Goal: Information Seeking & Learning: Stay updated

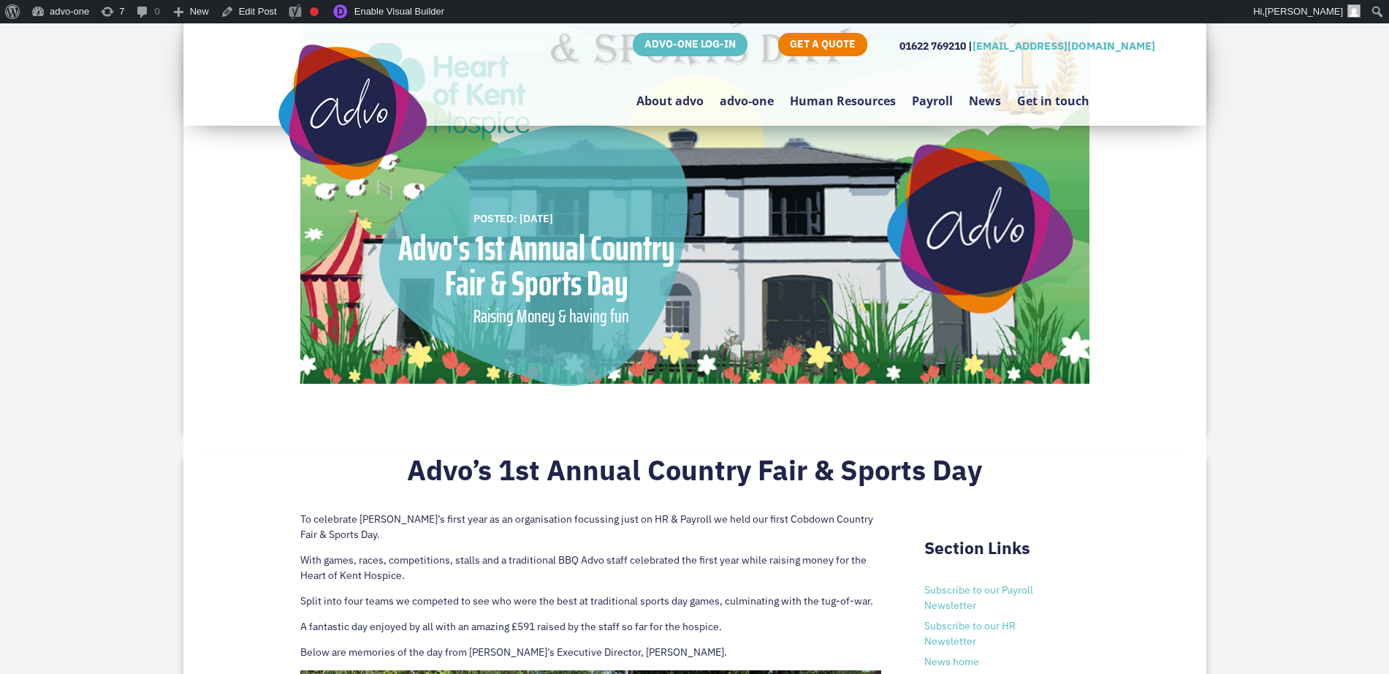
scroll to position [183, 0]
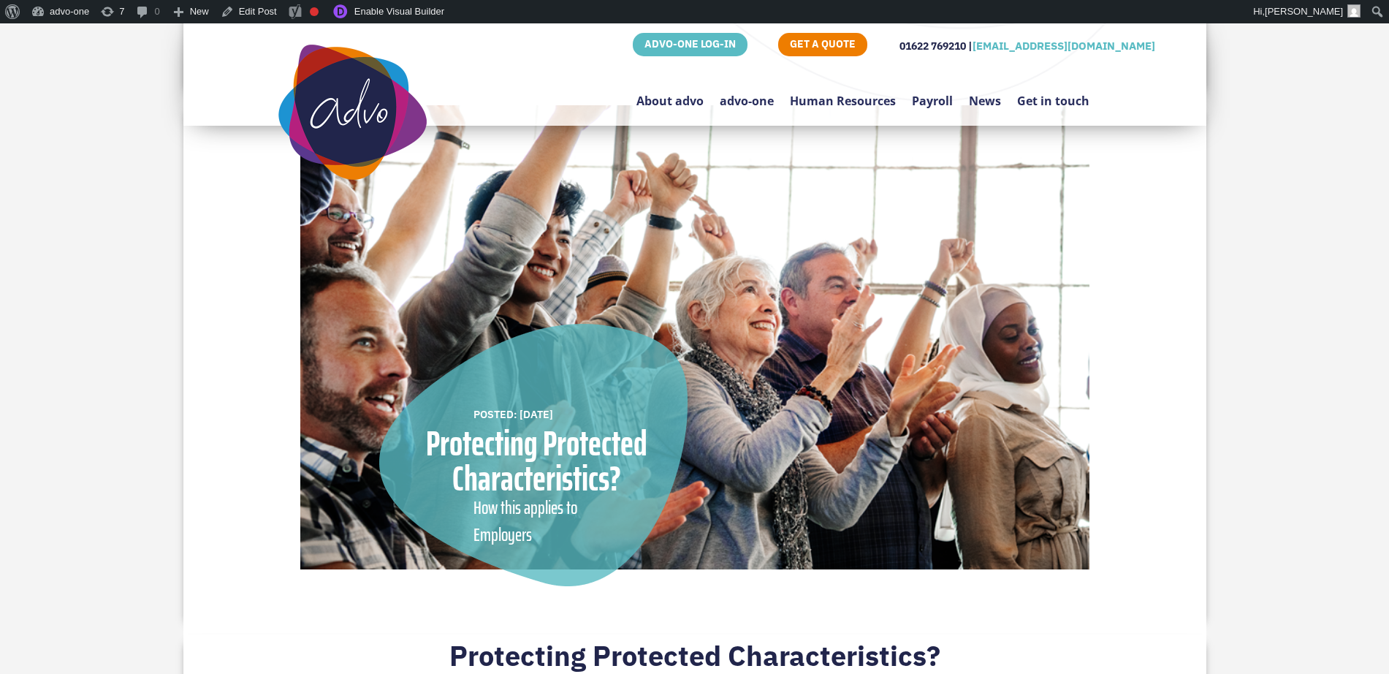
scroll to position [183, 0]
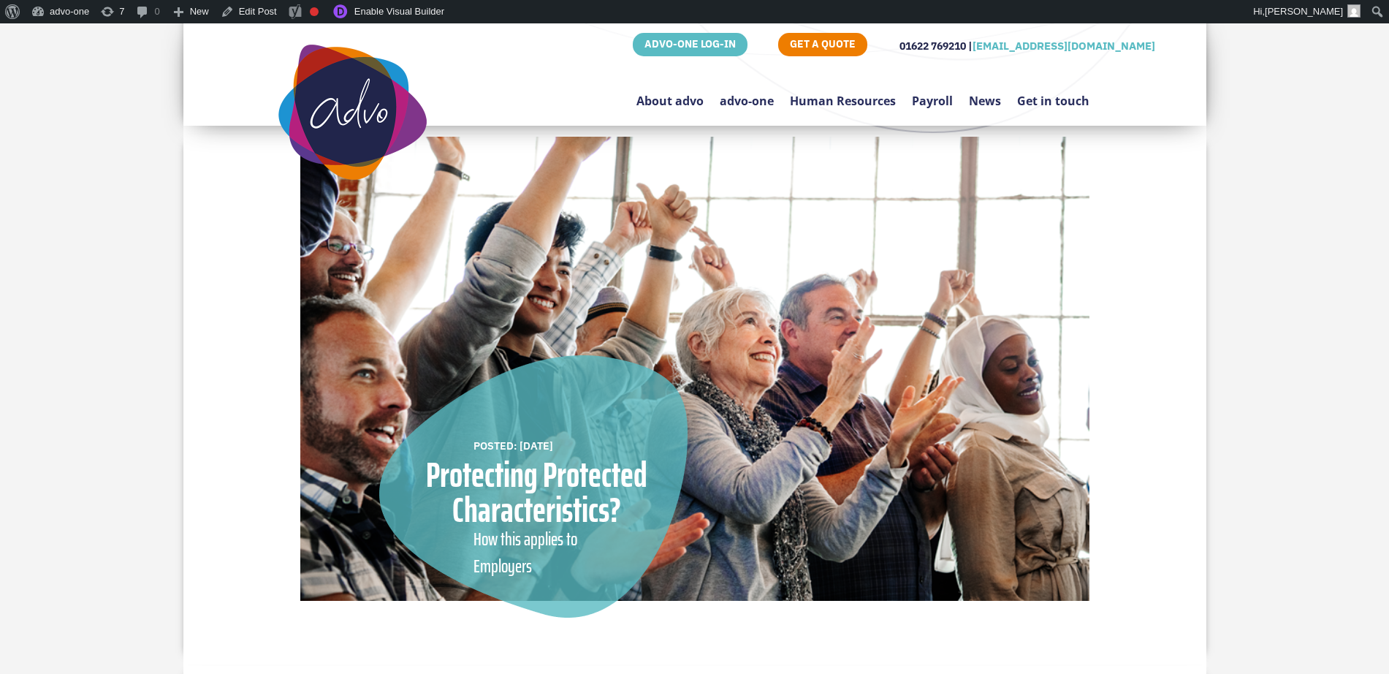
click at [979, 100] on link "News" at bounding box center [985, 93] width 32 height 69
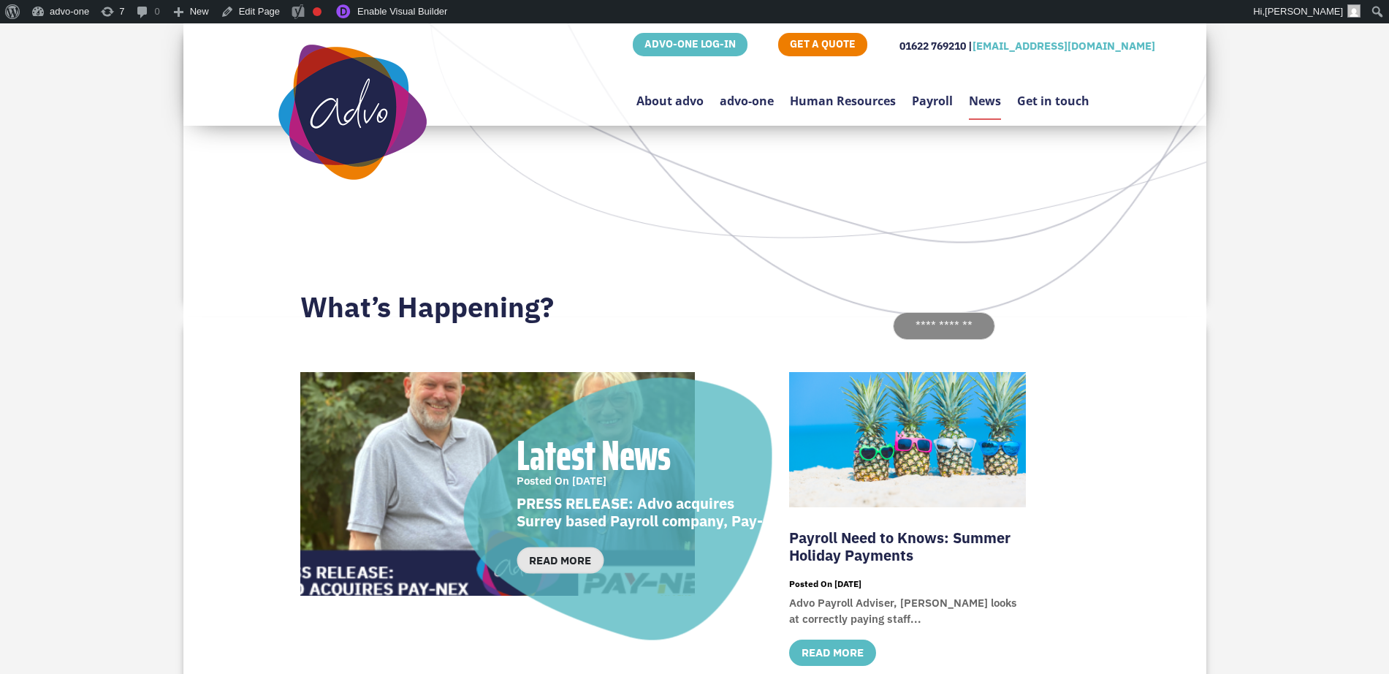
click at [560, 563] on link "read more" at bounding box center [560, 560] width 87 height 27
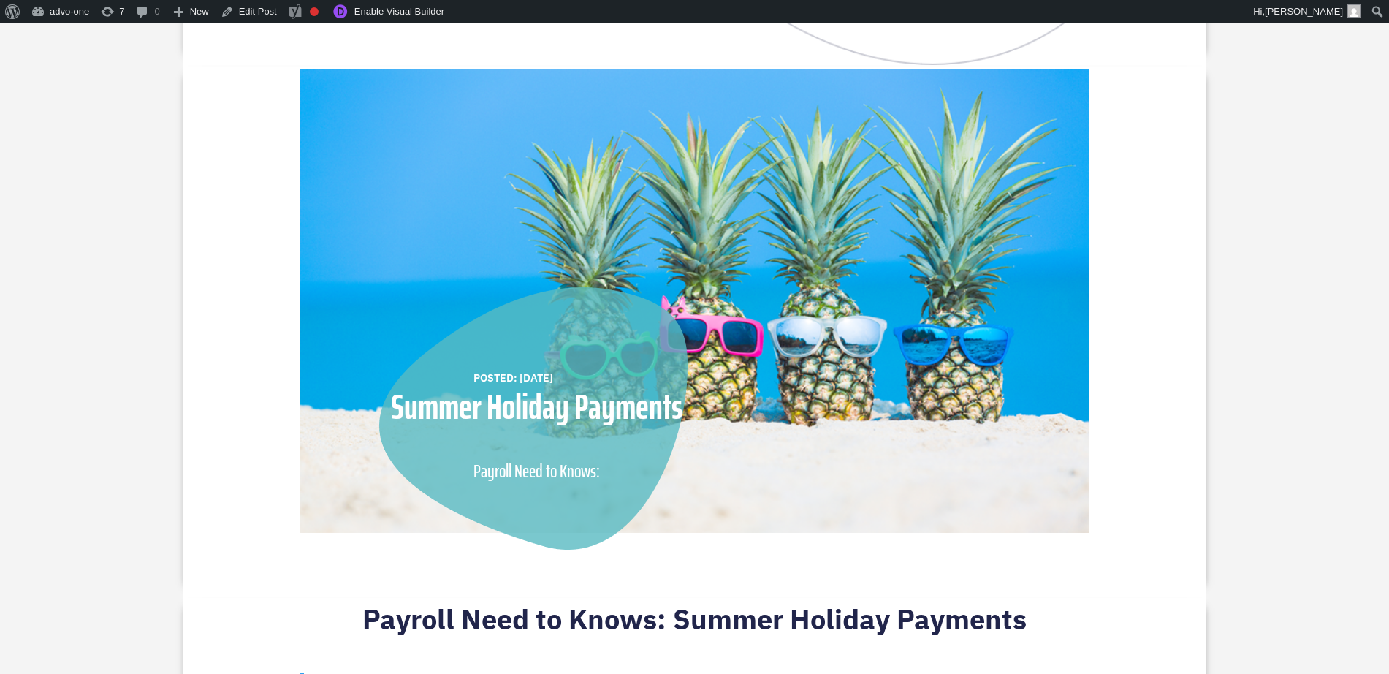
scroll to position [274, 0]
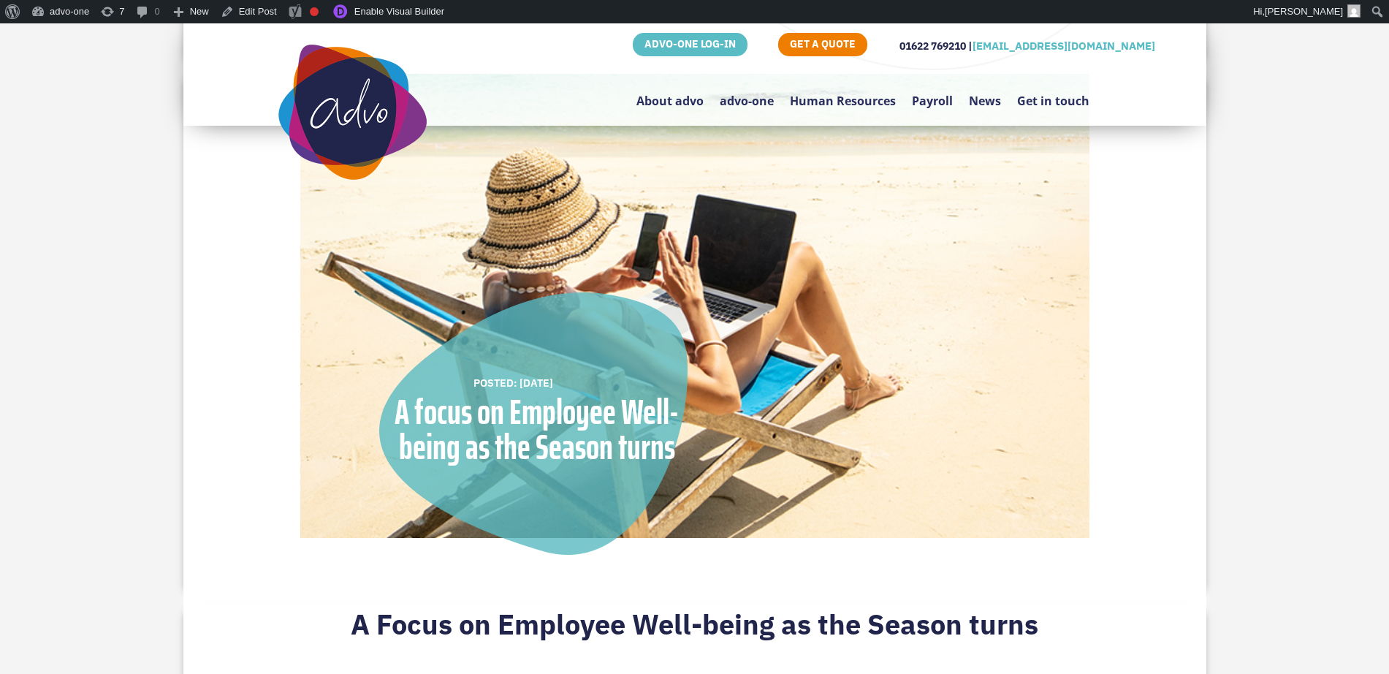
scroll to position [183, 0]
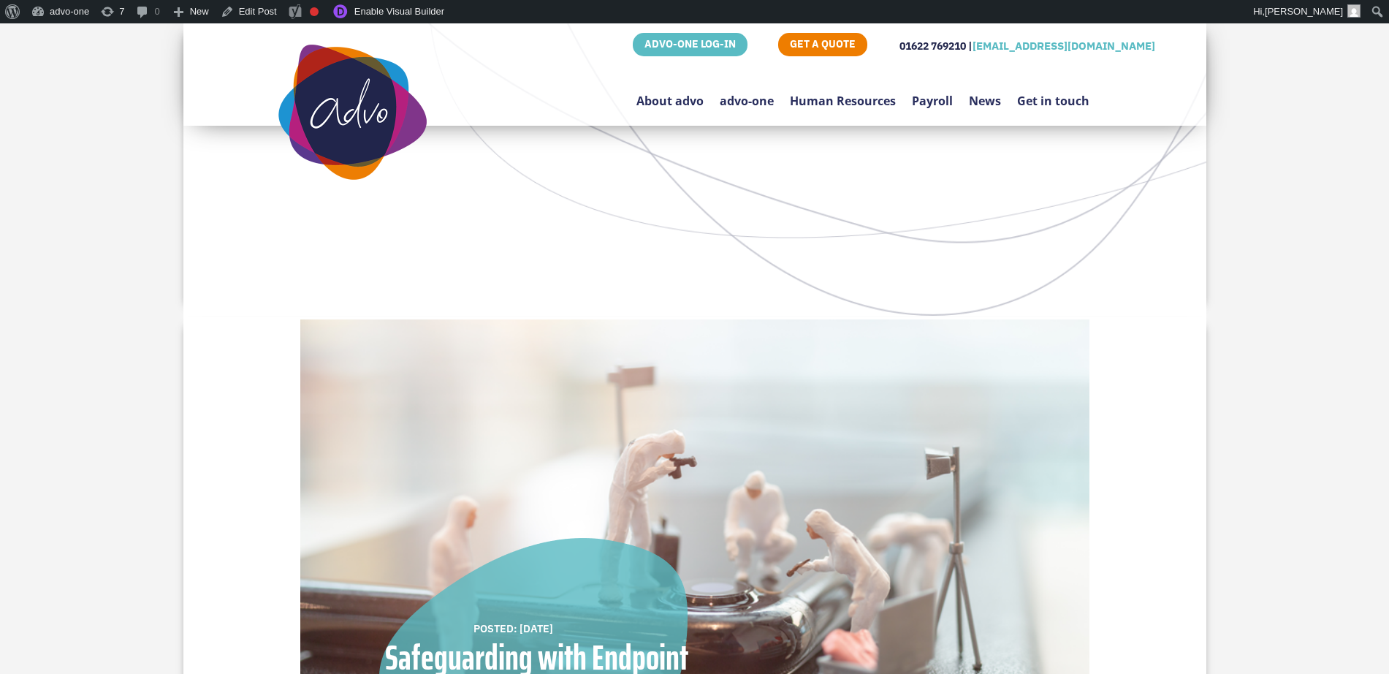
scroll to position [274, 0]
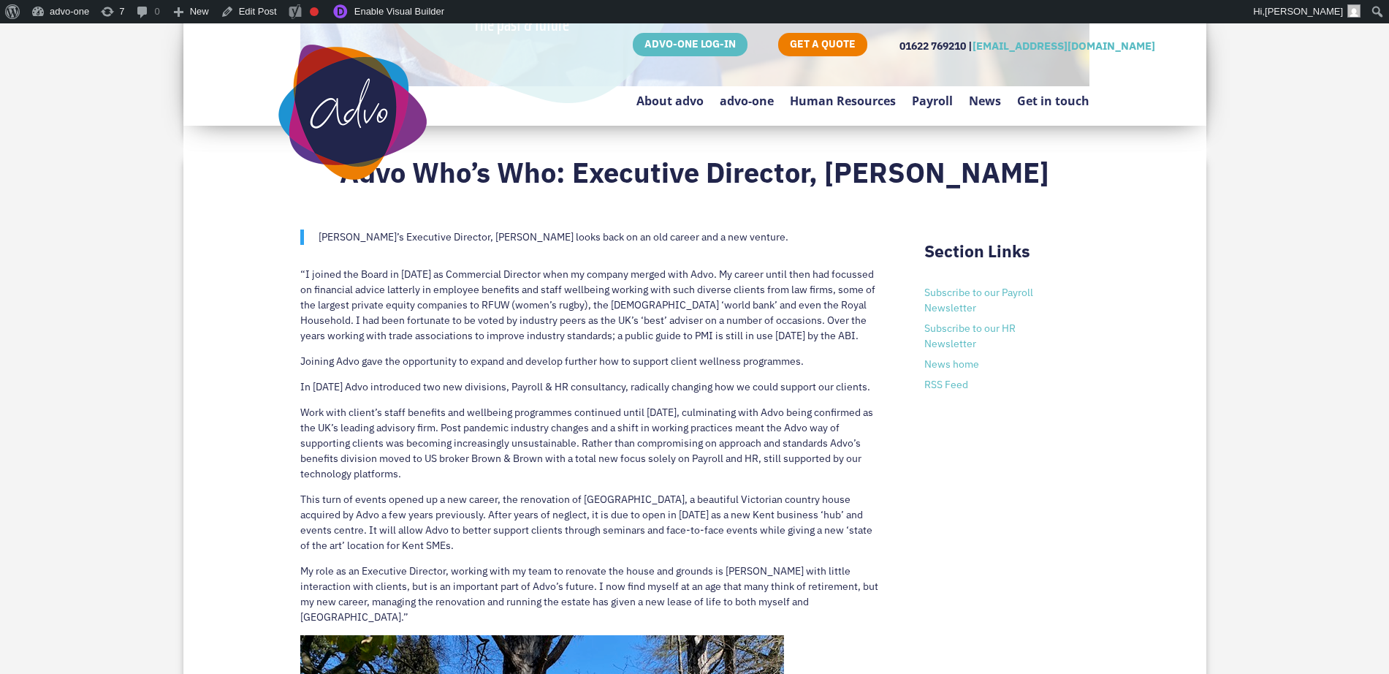
scroll to position [548, 0]
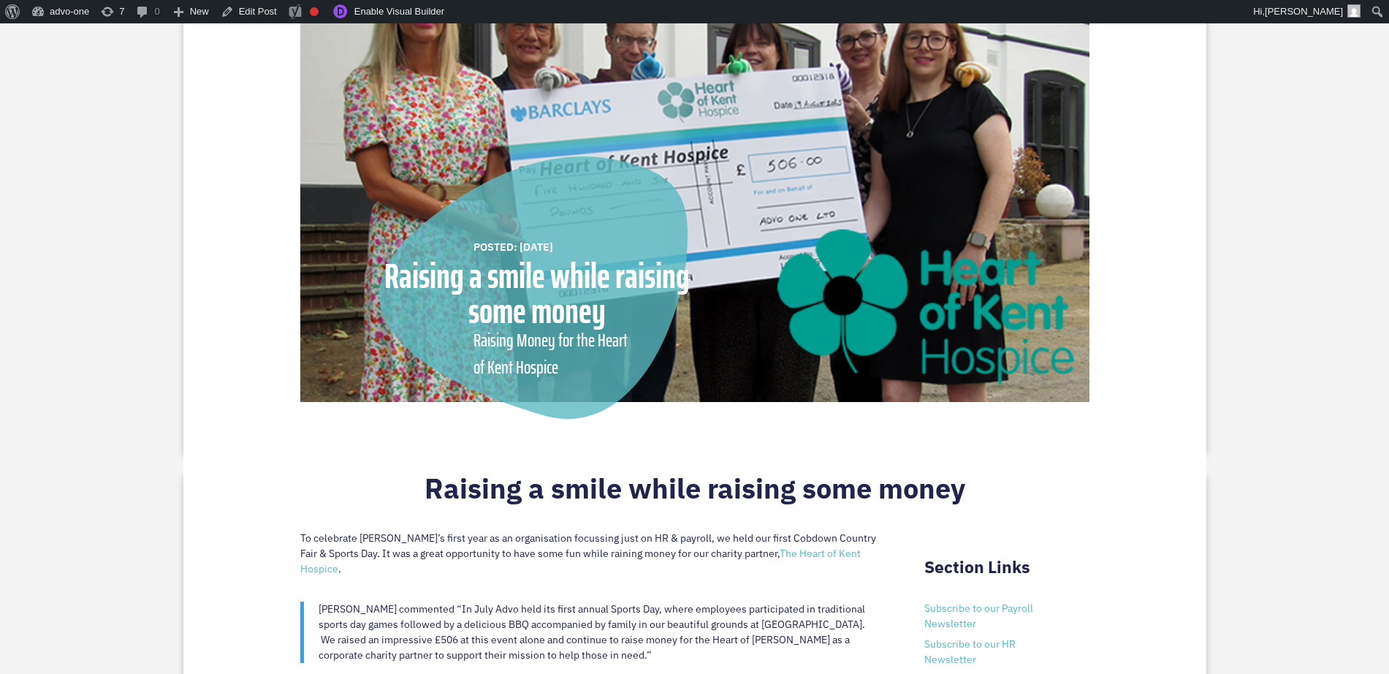
scroll to position [548, 0]
